Goal: Task Accomplishment & Management: Complete application form

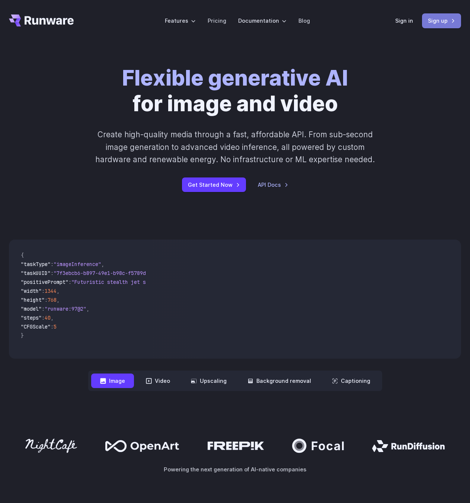
click at [427, 19] on link "Sign up" at bounding box center [441, 20] width 39 height 15
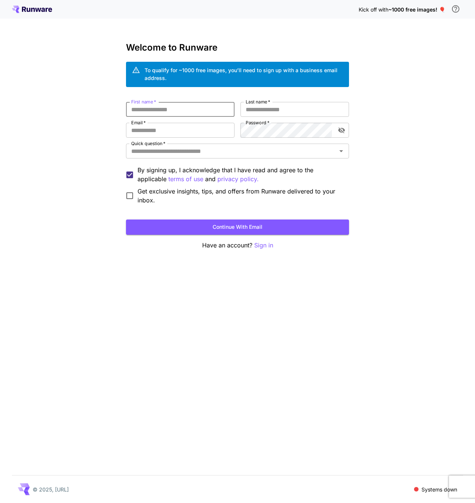
click at [201, 109] on input "First name   *" at bounding box center [180, 109] width 109 height 15
type input "*"
type input "******"
paste input "**********"
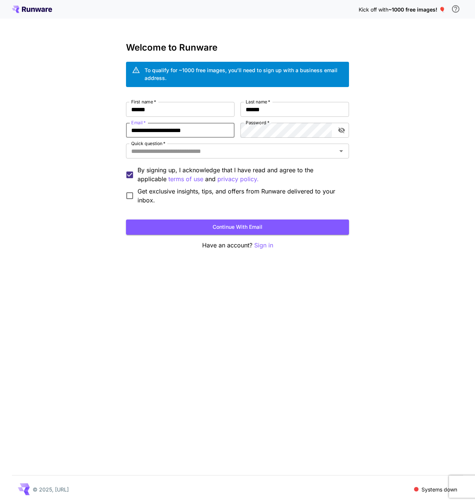
type input "**********"
click at [253, 126] on label "Password   *" at bounding box center [258, 122] width 24 height 6
click at [205, 153] on input "Quick question   *" at bounding box center [231, 151] width 206 height 10
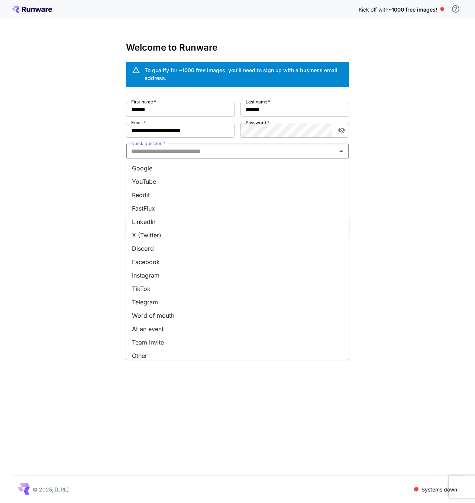
click at [176, 196] on li "Reddit" at bounding box center [237, 194] width 223 height 13
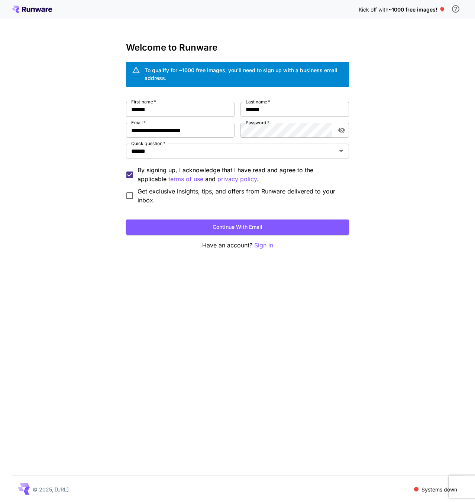
click at [145, 196] on span "Get exclusive insights, tips, and offers from Runware delivered to your inbox." at bounding box center [241, 196] width 206 height 18
click at [170, 219] on button "Continue with email" at bounding box center [237, 226] width 223 height 15
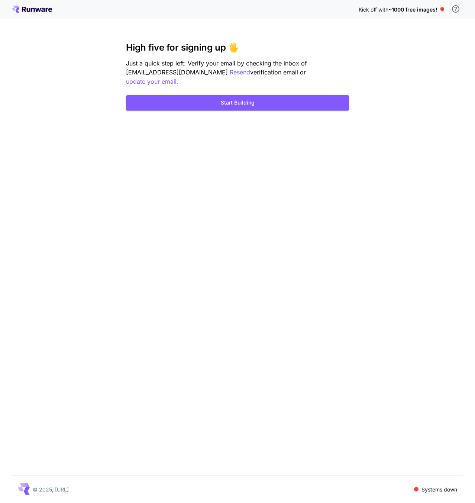
click at [454, 10] on icon "\a In order to qualify for free credit, you need to sign up with a business ema…" at bounding box center [456, 8] width 9 height 9
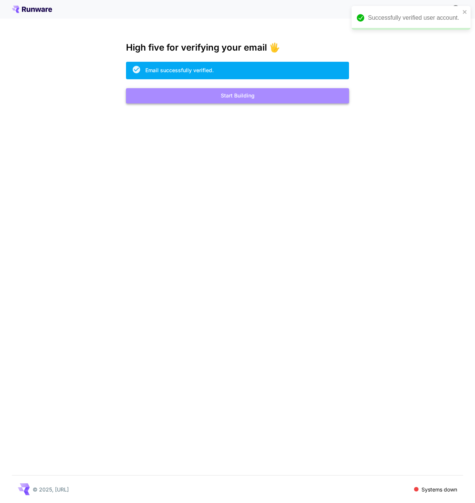
click at [258, 90] on button "Start Building" at bounding box center [237, 95] width 223 height 15
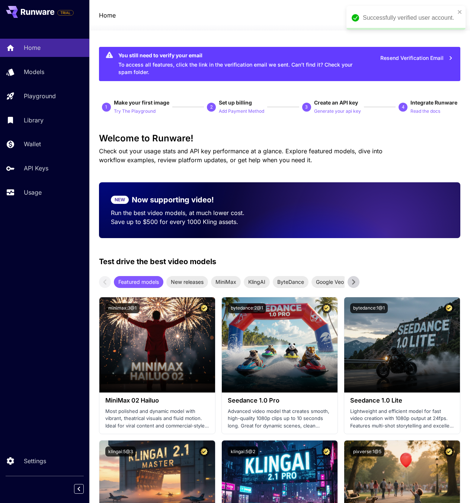
click at [455, 14] on div "Successfully verified user account." at bounding box center [403, 17] width 108 height 13
click at [458, 13] on icon "close" at bounding box center [460, 12] width 4 height 4
click at [416, 58] on button "Resend Verification Email" at bounding box center [416, 58] width 81 height 15
